Goal: Task Accomplishment & Management: Complete application form

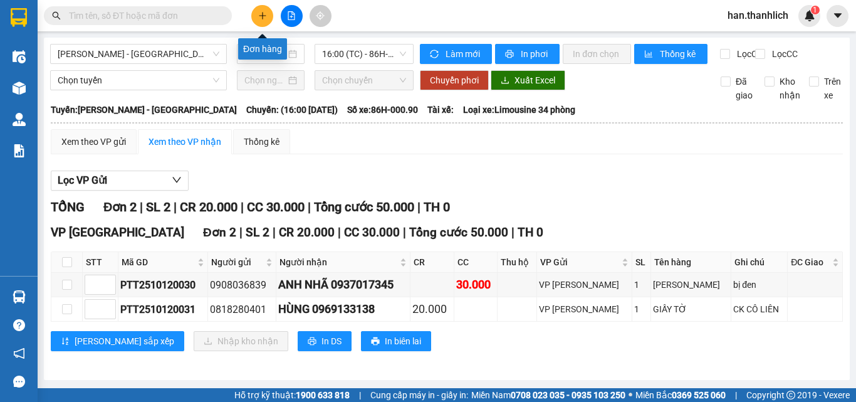
drag, startPoint x: 0, startPoint y: 0, endPoint x: 263, endPoint y: 19, distance: 263.9
click at [263, 19] on icon "plus" at bounding box center [262, 15] width 9 height 9
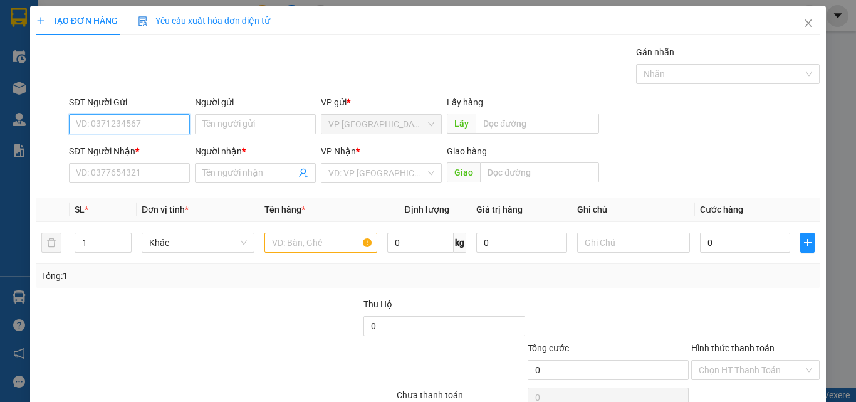
click at [139, 124] on input "SĐT Người Gửi" at bounding box center [129, 124] width 121 height 20
click at [247, 337] on div at bounding box center [281, 319] width 164 height 44
click at [93, 121] on input "SĐT Người Gửi" at bounding box center [129, 124] width 121 height 20
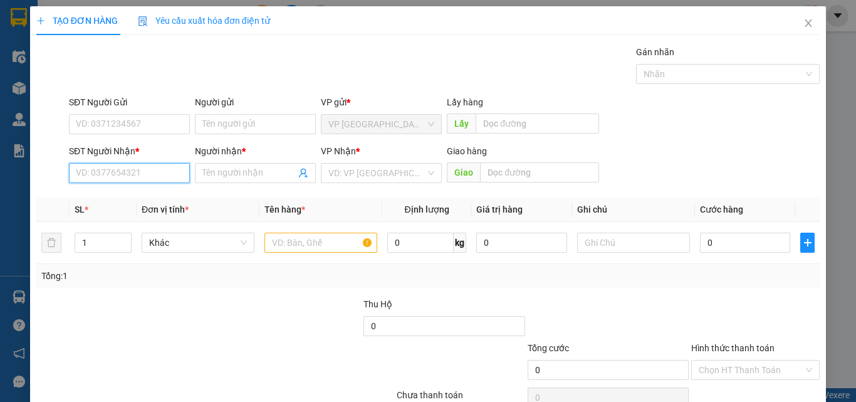
drag, startPoint x: 155, startPoint y: 166, endPoint x: 143, endPoint y: 182, distance: 19.7
click at [148, 176] on input "SĐT Người Nhận *" at bounding box center [129, 173] width 121 height 20
type input "0"
paste input "0948726426"
type input "0948726426"
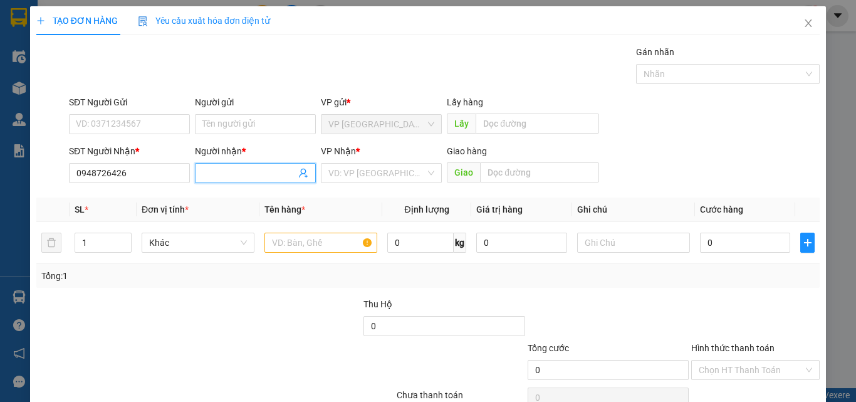
click at [220, 172] on input "Người nhận *" at bounding box center [248, 173] width 93 height 14
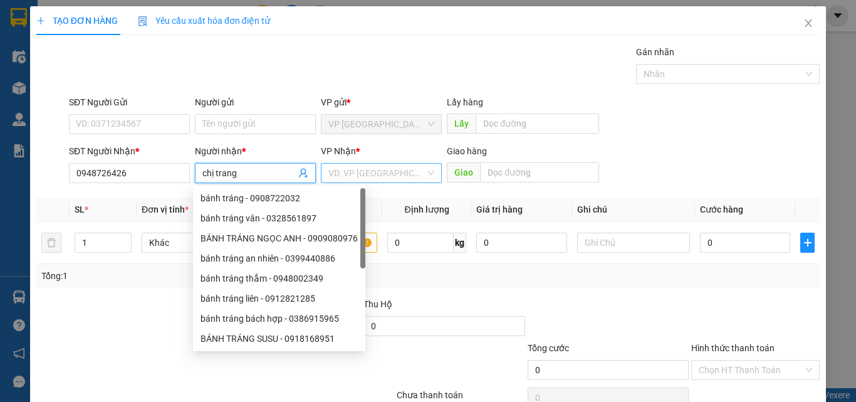
type input "chị trang"
click at [368, 179] on input "search" at bounding box center [376, 173] width 97 height 19
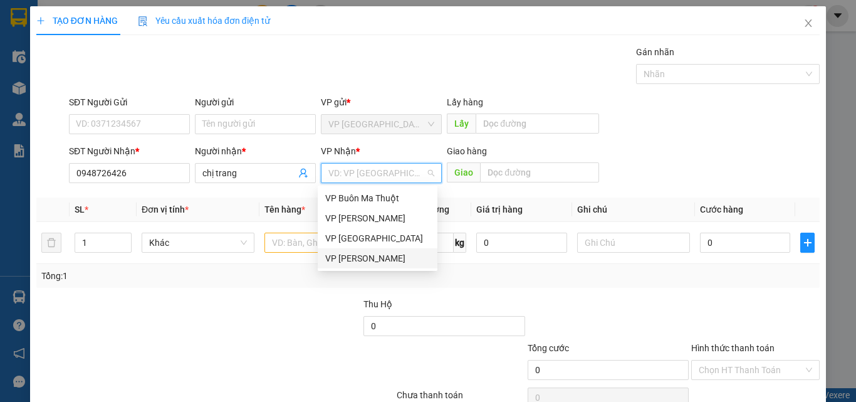
drag, startPoint x: 389, startPoint y: 266, endPoint x: 357, endPoint y: 266, distance: 31.3
click at [389, 266] on div "VP [PERSON_NAME]" at bounding box center [378, 258] width 120 height 20
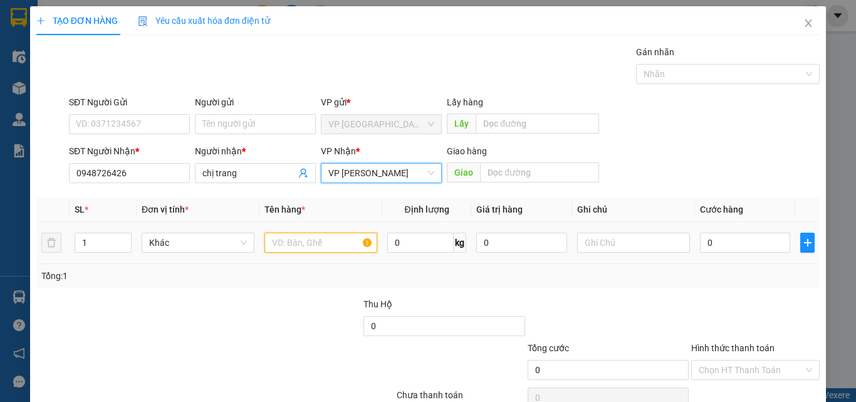
click at [291, 244] on input "text" at bounding box center [321, 243] width 113 height 20
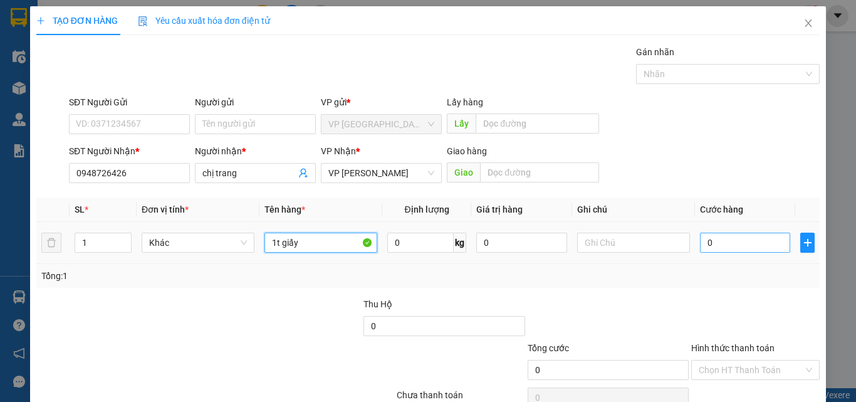
type input "1t giấy"
click at [727, 239] on input "0" at bounding box center [745, 243] width 90 height 20
type input "3"
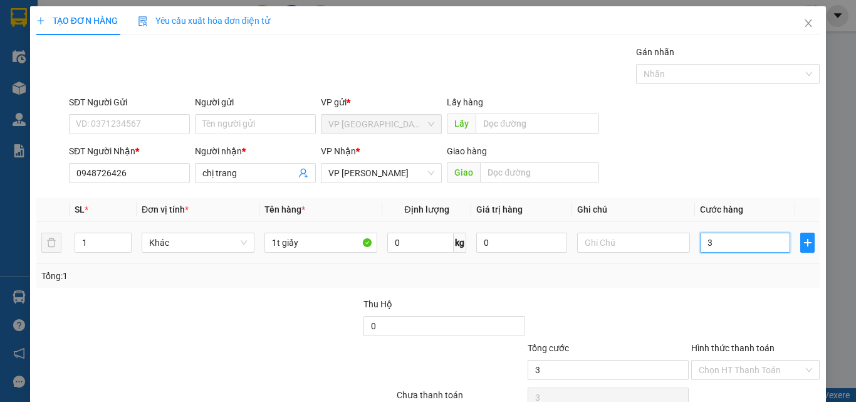
type input "30"
type input "300"
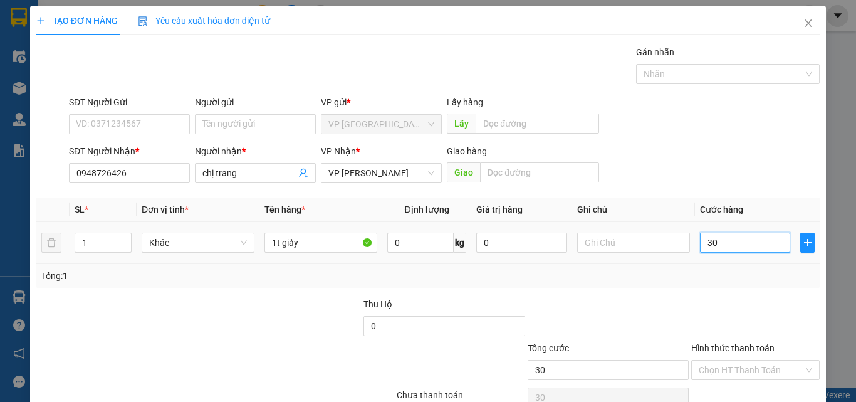
type input "300"
type input "3.000"
type input "30.000"
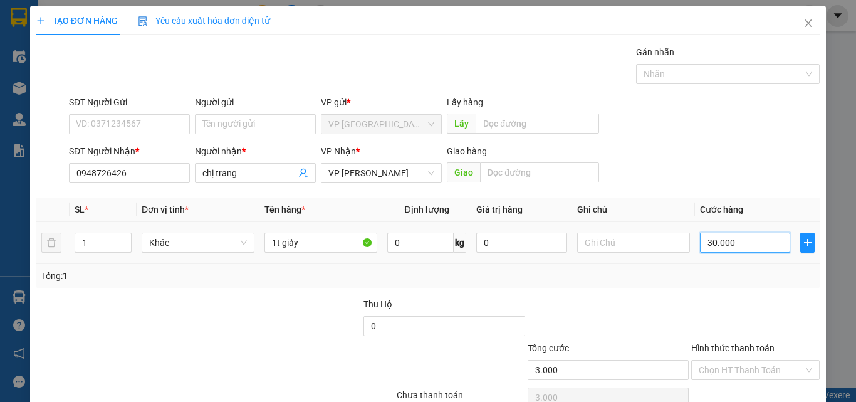
type input "30.000"
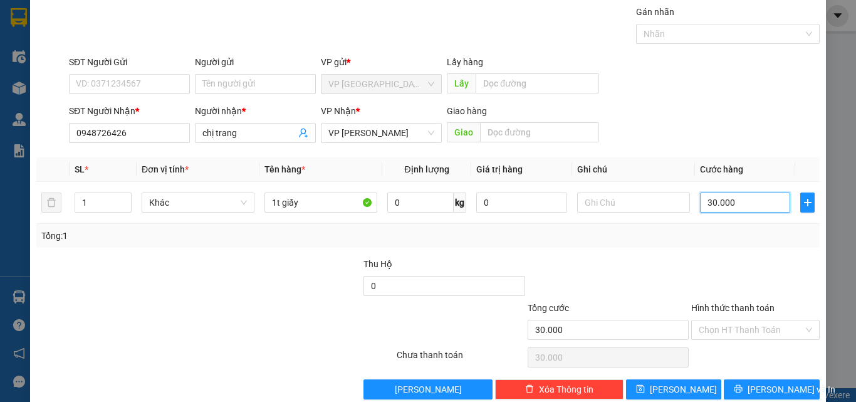
scroll to position [62, 0]
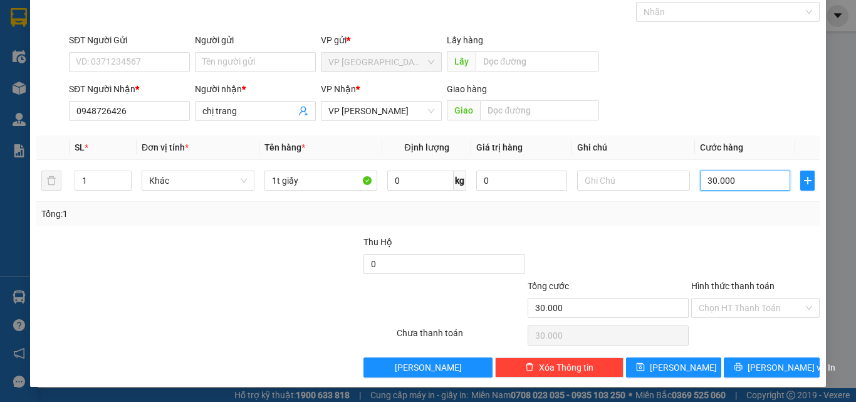
type input "30.000"
click at [728, 231] on div "Transit Pickup Surcharge Ids Transit Deliver Surcharge Ids Transit Deliver Surc…" at bounding box center [428, 180] width 784 height 394
click at [748, 252] on div at bounding box center [755, 257] width 131 height 44
click at [762, 368] on span "[PERSON_NAME] và In" at bounding box center [792, 367] width 88 height 14
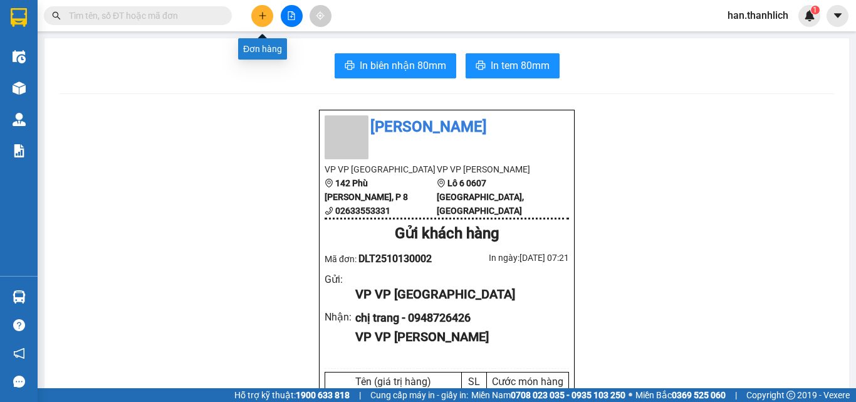
click at [259, 25] on button at bounding box center [262, 16] width 22 height 22
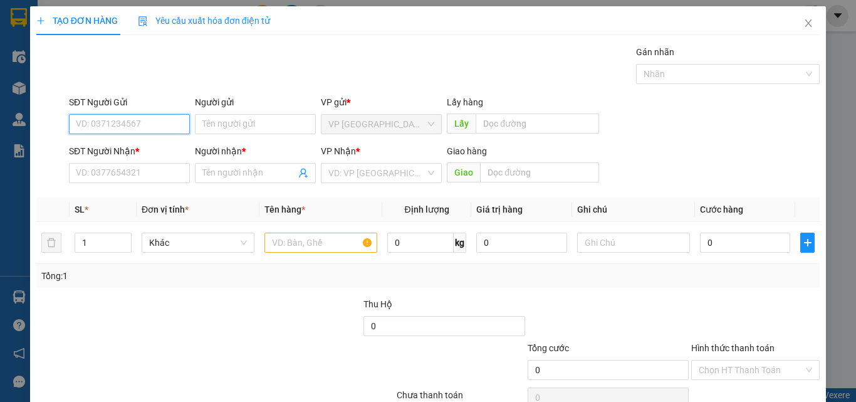
click at [103, 129] on input "SĐT Người Gửi" at bounding box center [129, 124] width 121 height 20
click at [90, 127] on input "0866423752" at bounding box center [129, 124] width 121 height 20
click at [100, 130] on input "0866423752" at bounding box center [129, 124] width 121 height 20
drag, startPoint x: 51, startPoint y: 137, endPoint x: 0, endPoint y: 139, distance: 50.8
click at [0, 139] on div "TẠO ĐƠN HÀNG Yêu cầu xuất hóa đơn điện tử Transit Pickup Surcharge Ids Transit …" at bounding box center [428, 201] width 856 height 402
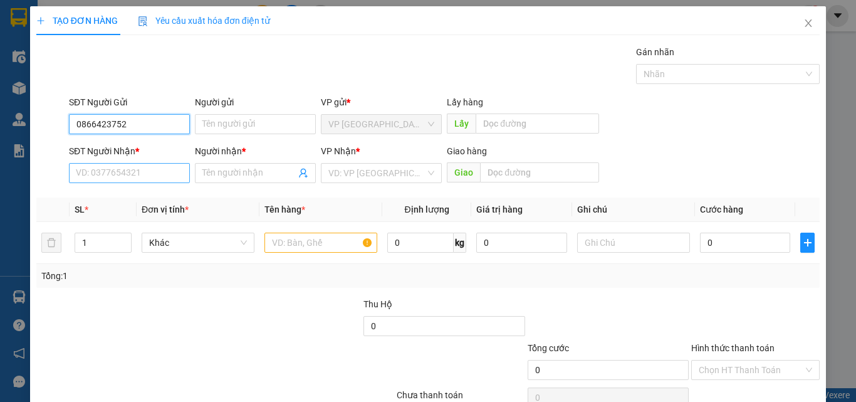
type input "0866423752"
click at [112, 176] on input "SĐT Người Nhận *" at bounding box center [129, 173] width 121 height 20
paste input "0866423752"
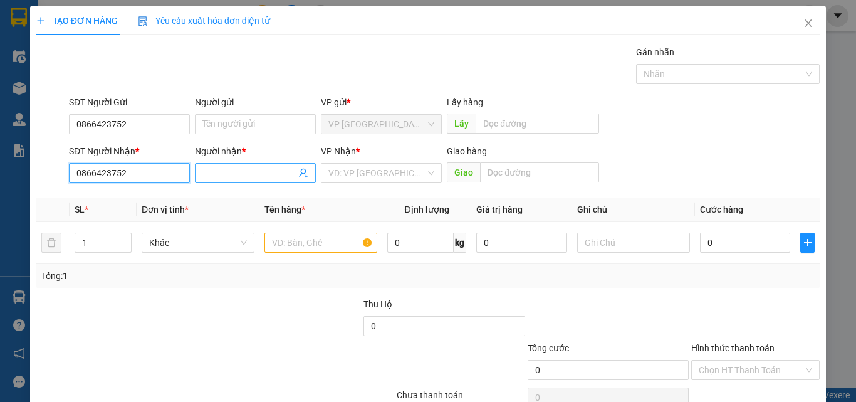
type input "0866423752"
click at [220, 179] on input "Người nhận *" at bounding box center [248, 173] width 93 height 14
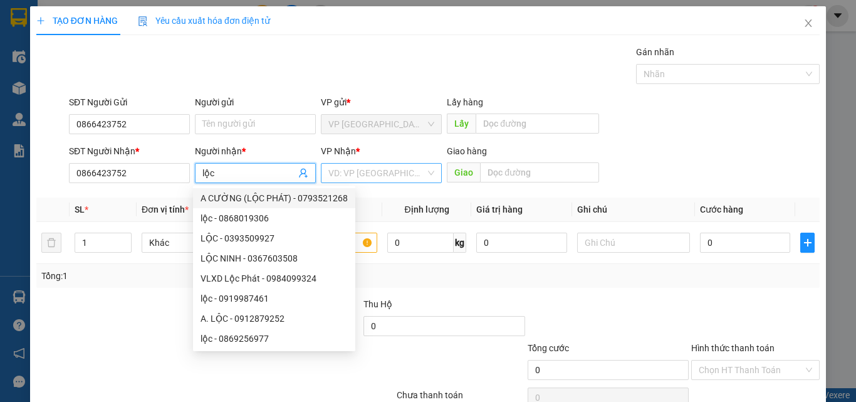
type input "lộc"
drag, startPoint x: 394, startPoint y: 173, endPoint x: 389, endPoint y: 222, distance: 49.1
click at [392, 174] on input "search" at bounding box center [376, 173] width 97 height 19
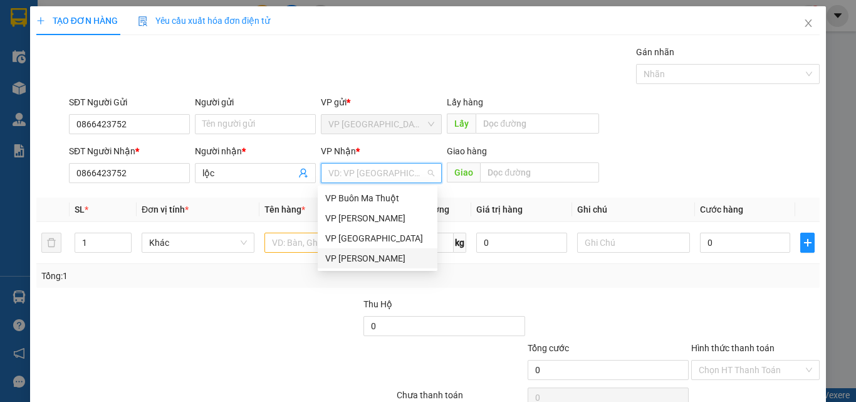
click at [363, 259] on div "VP [PERSON_NAME]" at bounding box center [377, 258] width 105 height 14
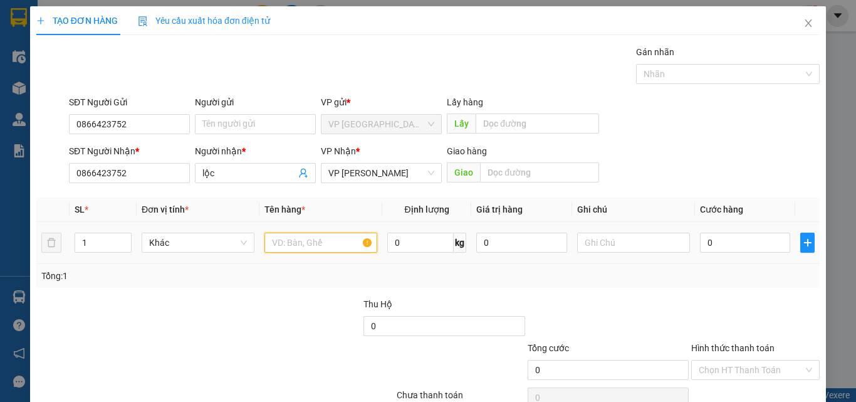
click at [300, 247] on input "text" at bounding box center [321, 243] width 113 height 20
type input "1 xe"
click at [737, 248] on input "0" at bounding box center [745, 243] width 90 height 20
type input "3"
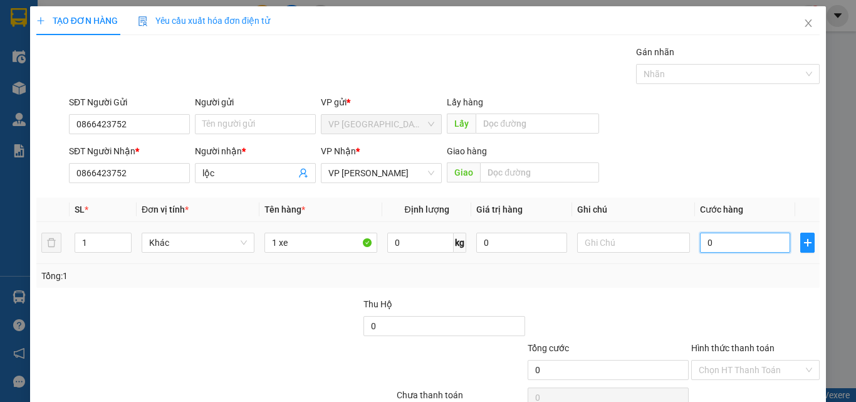
type input "3"
type input "30"
type input "300"
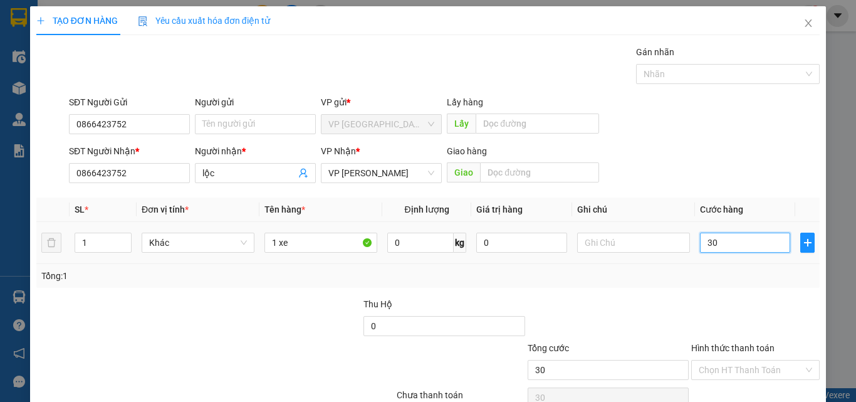
type input "300"
type input "3.000"
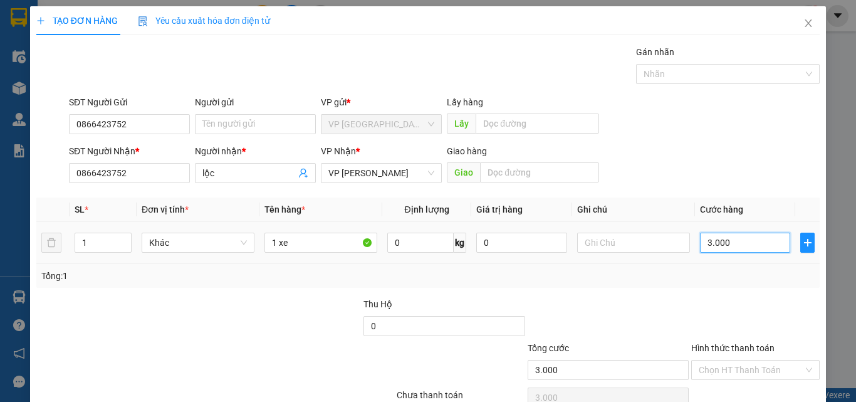
type input "30.000"
type input "300.000"
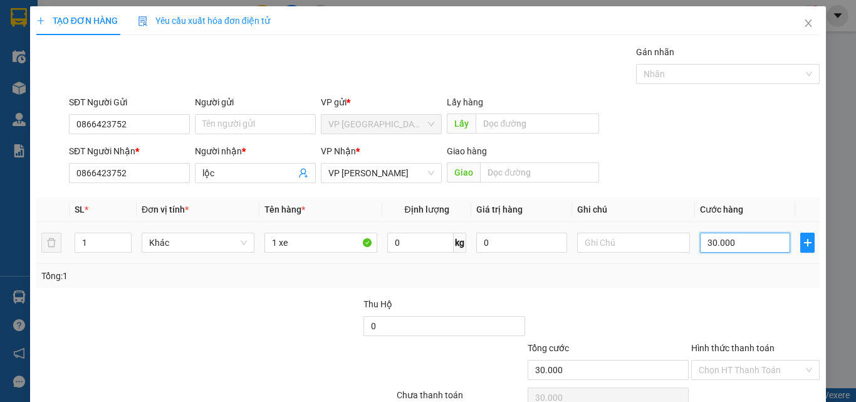
type input "300.000"
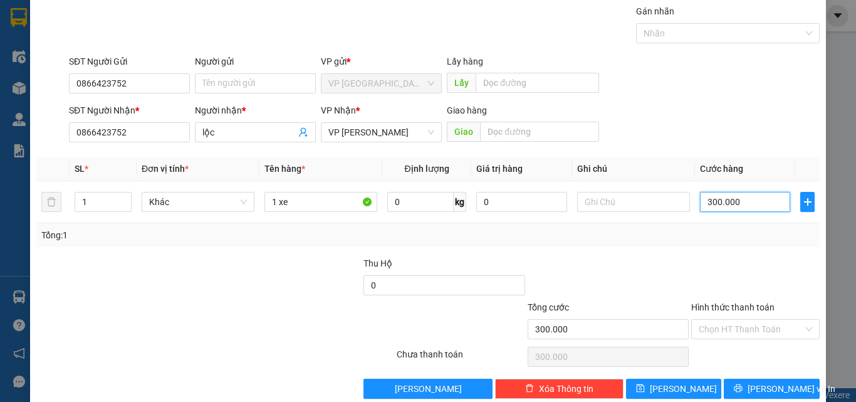
scroll to position [62, 0]
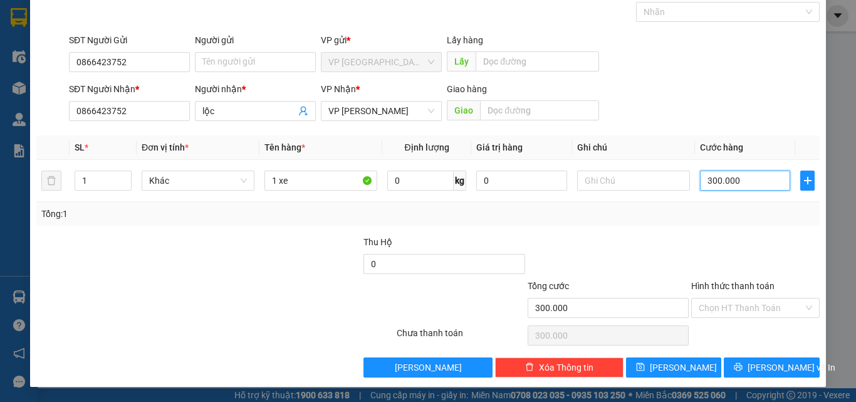
type input "300.000"
click at [707, 268] on div at bounding box center [755, 257] width 131 height 44
click at [758, 368] on span "[PERSON_NAME] và In" at bounding box center [792, 367] width 88 height 14
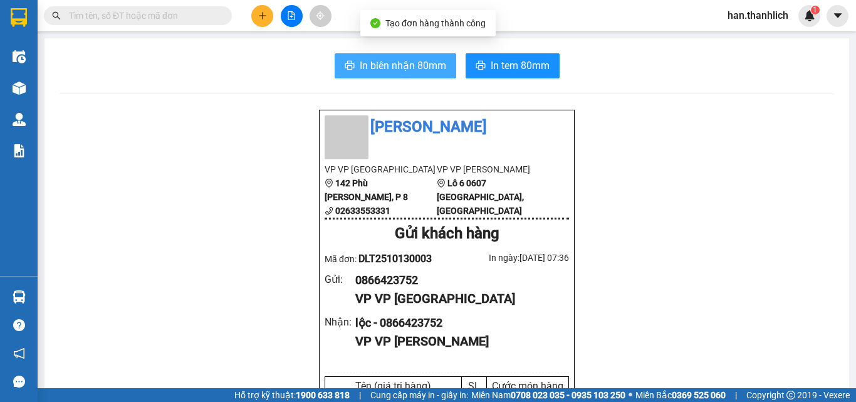
click at [405, 65] on span "In biên nhận 80mm" at bounding box center [403, 66] width 87 height 16
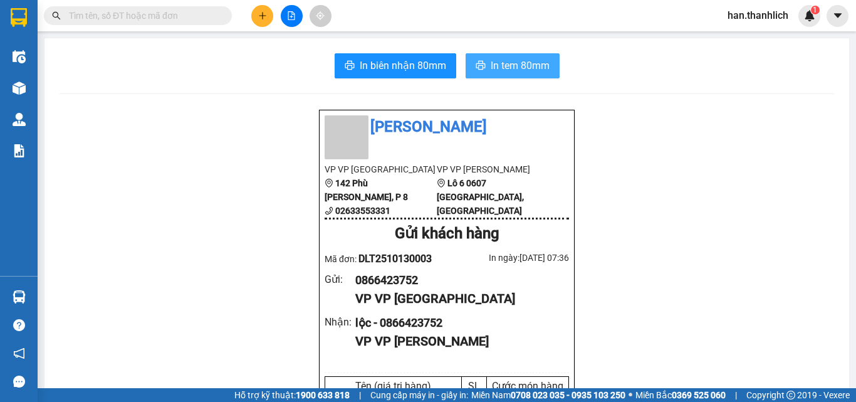
click at [513, 65] on span "In tem 80mm" at bounding box center [520, 66] width 59 height 16
